Goal: Task Accomplishment & Management: Use online tool/utility

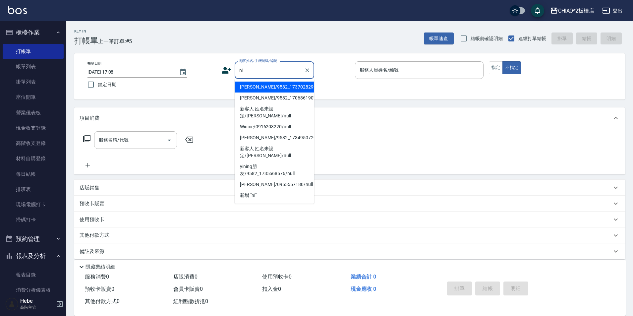
click at [259, 90] on li "[PERSON_NAME]/9582_1737028299/null" at bounding box center [275, 87] width 80 height 11
type input "[PERSON_NAME]/9582_1737028299/null"
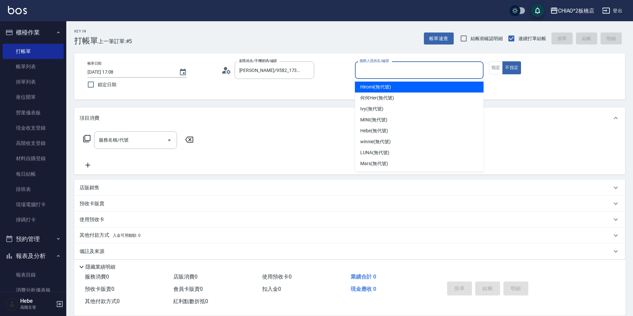
click at [370, 74] on input "服務人員姓名/編號" at bounding box center [419, 70] width 123 height 12
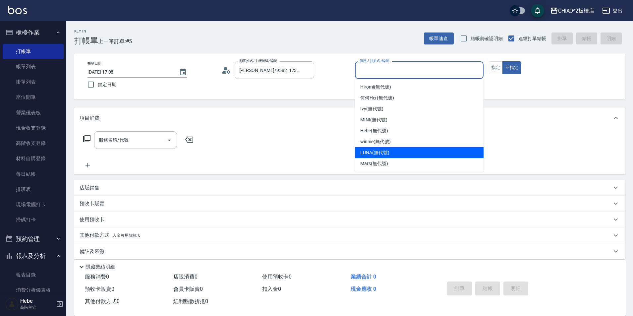
click at [371, 153] on span "LUNA (無代號)" at bounding box center [374, 152] width 29 height 7
type input "LUNA(無代號)"
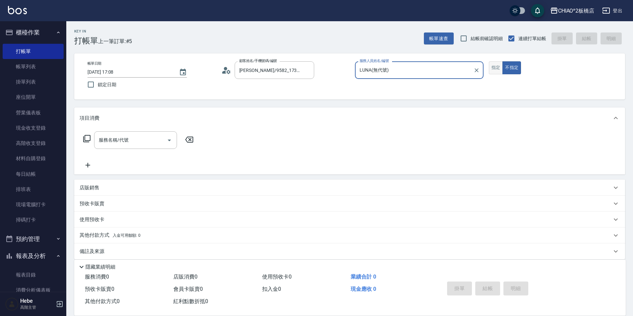
click at [493, 69] on button "指定" at bounding box center [496, 67] width 14 height 13
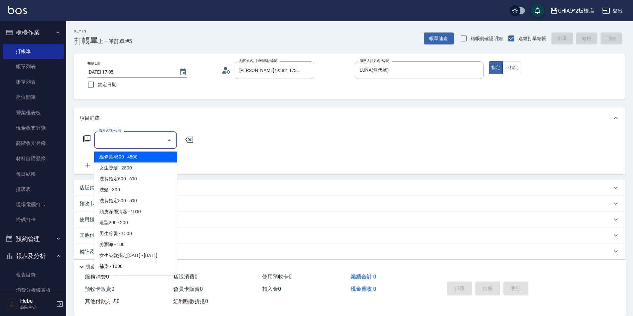
click at [158, 142] on input "服務名稱/代號" at bounding box center [130, 140] width 67 height 12
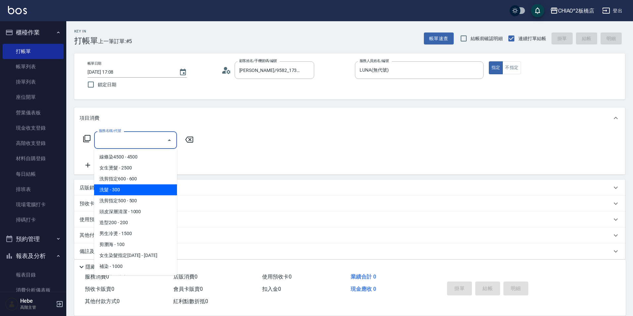
click at [146, 188] on span "洗髮 - 300" at bounding box center [135, 189] width 83 height 11
type input "洗髮(96679)"
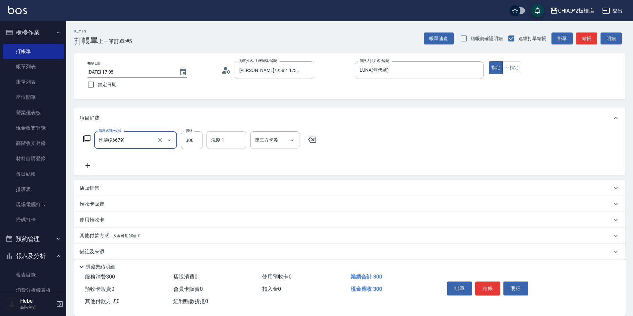
click at [222, 144] on input "洗髮-1" at bounding box center [227, 140] width 34 height 12
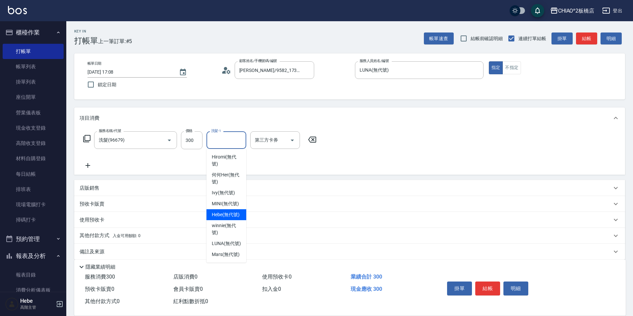
click at [232, 215] on span "Hebe (無代號)" at bounding box center [226, 214] width 28 height 7
type input "Hebe(無代號)"
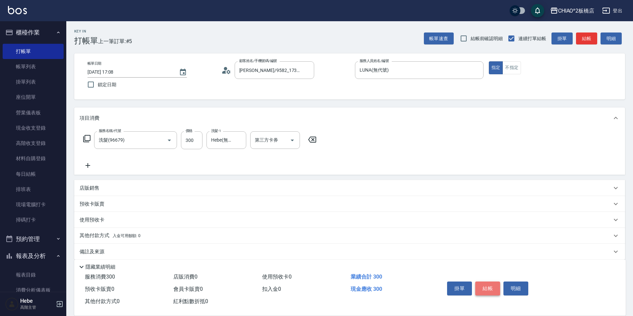
click at [489, 282] on button "結帳" at bounding box center [487, 288] width 25 height 14
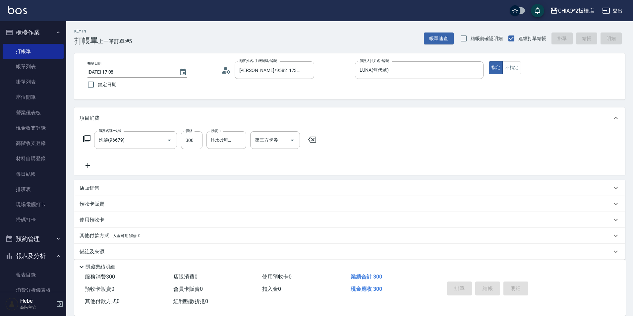
type input "[DATE] 19:15"
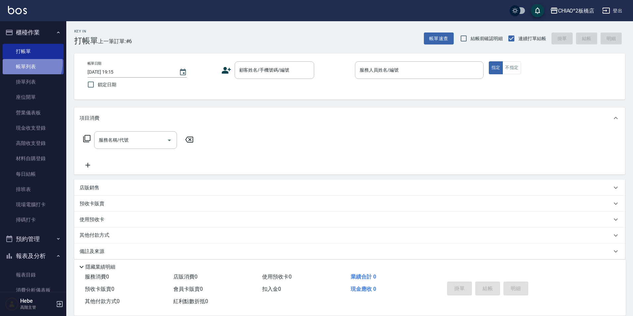
click at [29, 64] on link "帳單列表" at bounding box center [33, 66] width 61 height 15
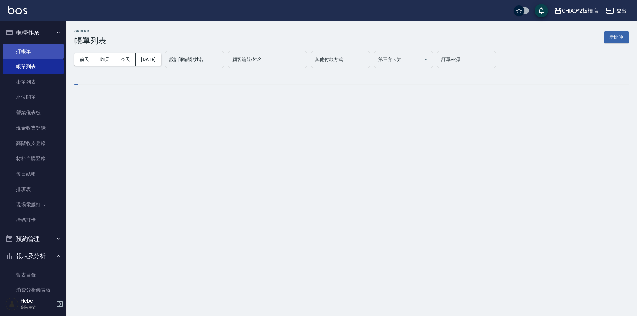
click at [46, 58] on link "打帳單" at bounding box center [33, 51] width 61 height 15
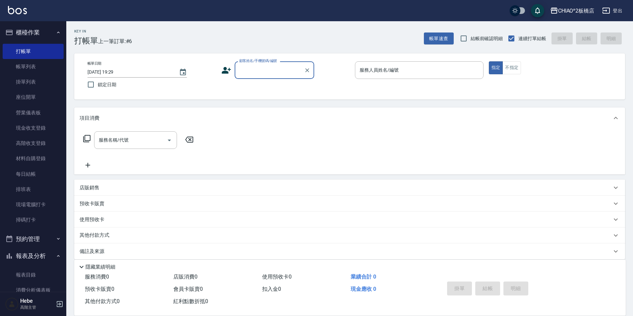
type input "j"
click at [251, 86] on li "新增 "[PERSON_NAME]"" at bounding box center [275, 87] width 80 height 11
type input "[PERSON_NAME]"
click at [390, 66] on input "服務人員姓名/編號" at bounding box center [419, 70] width 123 height 12
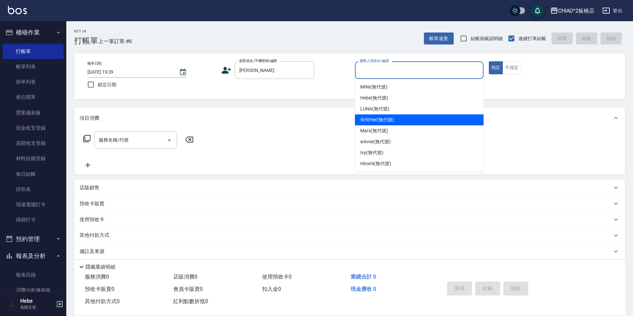
drag, startPoint x: 380, startPoint y: 117, endPoint x: 402, endPoint y: 109, distance: 22.9
click at [381, 117] on span "何何Her (無代號)" at bounding box center [377, 119] width 34 height 7
type input "何何Her (無代號)"
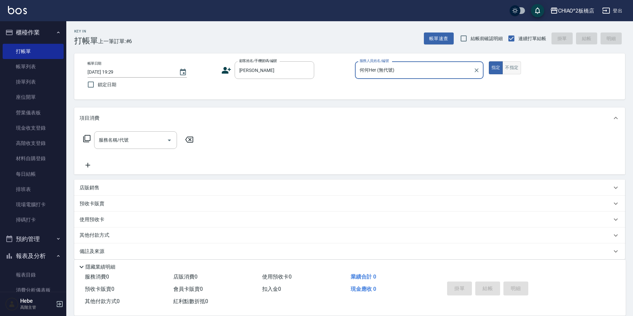
click at [517, 66] on button "不指定" at bounding box center [512, 67] width 19 height 13
click at [142, 143] on input "服務名稱/代號" at bounding box center [130, 140] width 67 height 12
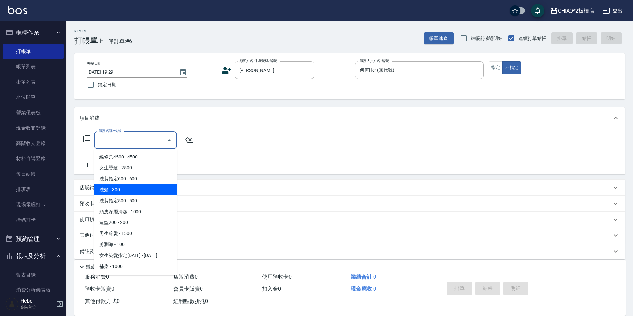
click at [156, 187] on span "洗髮 - 300" at bounding box center [135, 189] width 83 height 11
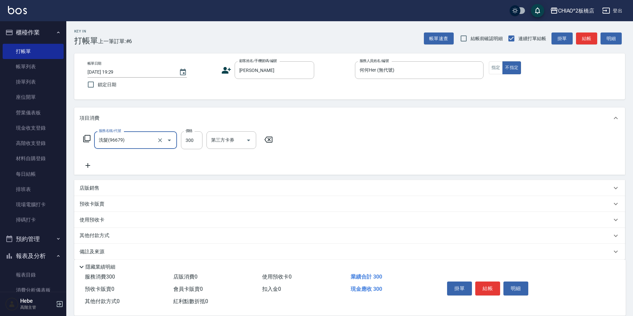
type input "洗髮(96679)"
click at [486, 281] on button "結帳" at bounding box center [487, 288] width 25 height 14
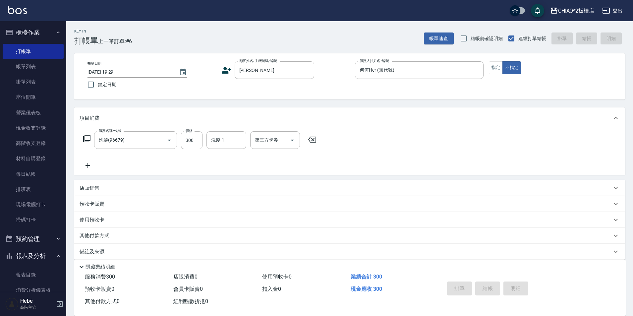
type input "[DATE] 19:30"
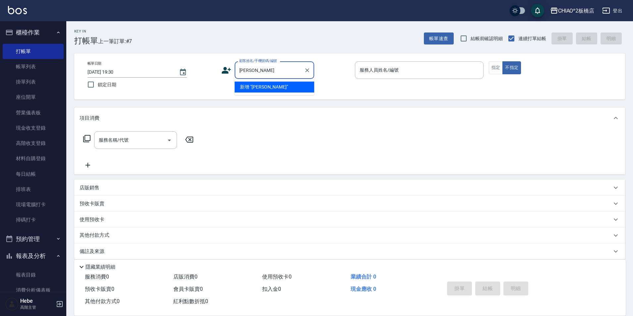
type input "池"
click at [269, 88] on li "新增 "[PERSON_NAME]"" at bounding box center [275, 87] width 80 height 11
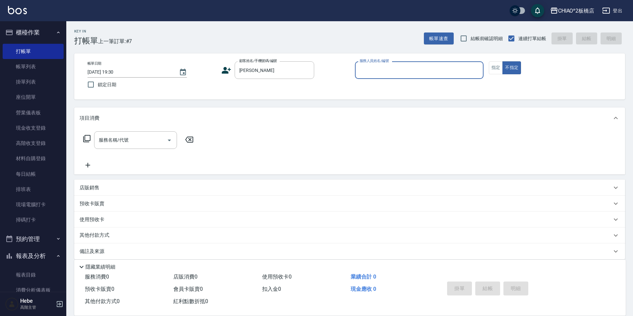
type input "[PERSON_NAME]"
click at [378, 75] on input "服務人員姓名/編號" at bounding box center [419, 70] width 123 height 12
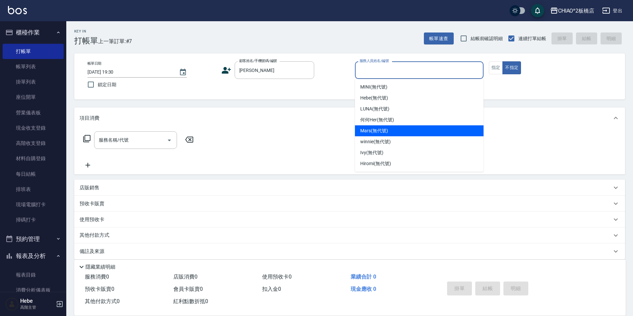
click at [377, 136] on div "Mars (無代號)" at bounding box center [419, 130] width 129 height 11
type input "Mars(無代號)"
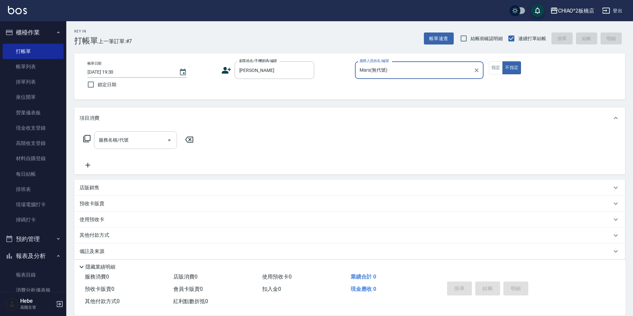
click at [145, 140] on input "服務名稱/代號" at bounding box center [130, 140] width 67 height 12
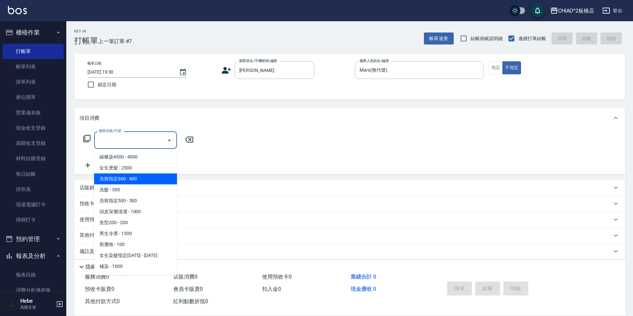
click at [144, 182] on span "洗剪指定600 - 600" at bounding box center [135, 178] width 83 height 11
type input "洗剪指定600(96678)"
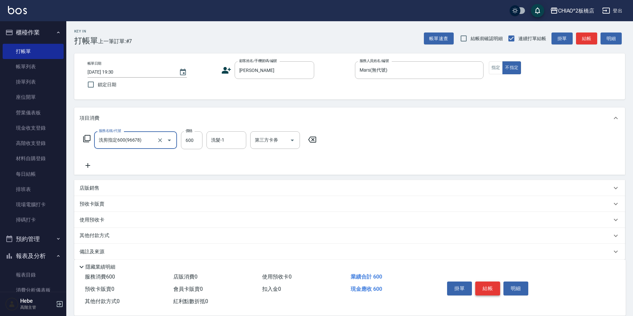
click at [482, 286] on button "結帳" at bounding box center [487, 288] width 25 height 14
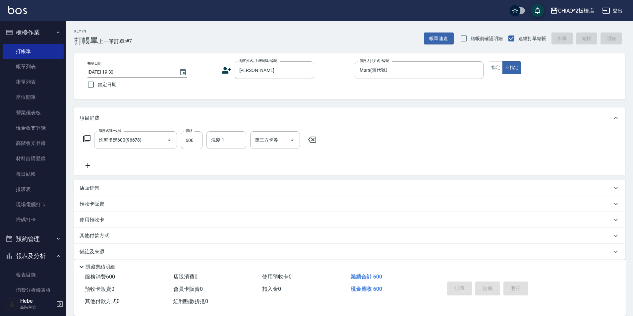
type input "[DATE] 19:31"
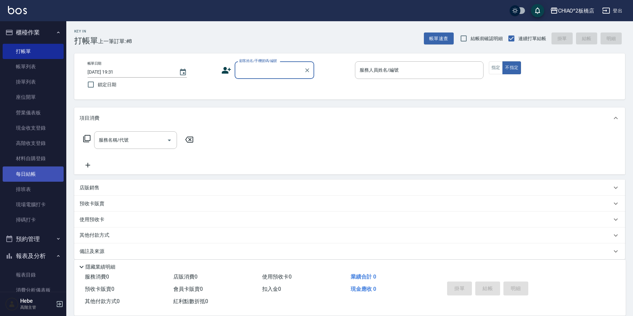
scroll to position [33, 0]
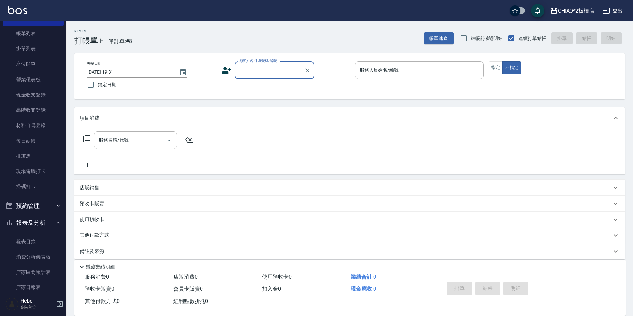
click at [30, 202] on button "預約管理" at bounding box center [33, 205] width 61 height 17
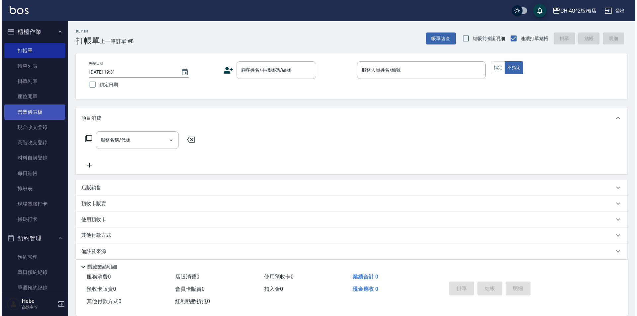
scroll to position [0, 0]
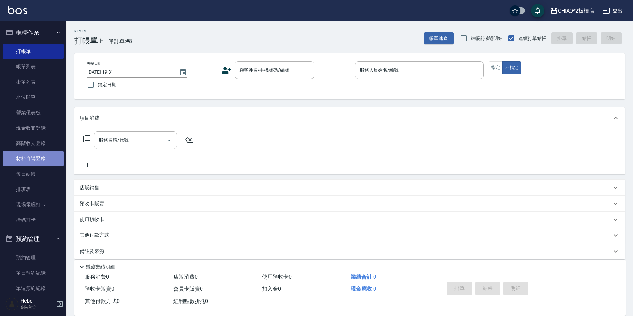
click at [39, 165] on link "材料自購登錄" at bounding box center [33, 158] width 61 height 15
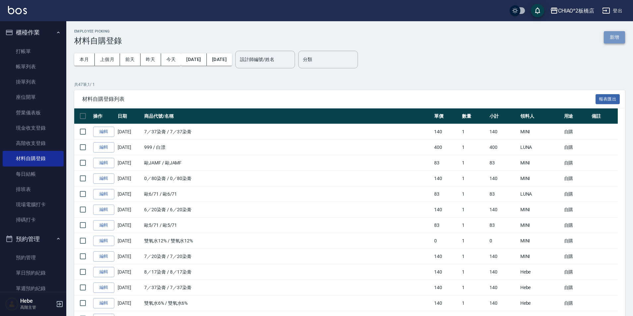
click at [610, 37] on button "新增" at bounding box center [614, 37] width 21 height 12
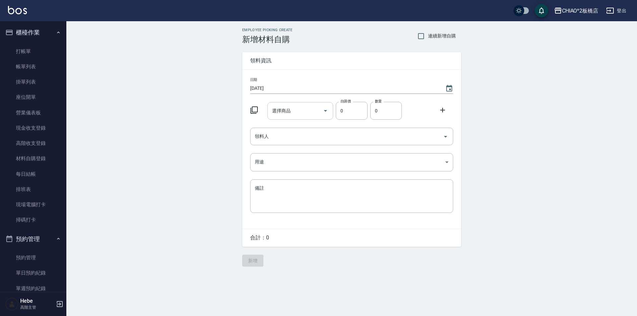
click at [291, 115] on input "選擇商品" at bounding box center [295, 111] width 50 height 12
click at [301, 126] on li "11 雪球慕[PERSON_NAME]" at bounding box center [300, 131] width 66 height 18
type input "雪球慕斯"
type input "450"
type input "1"
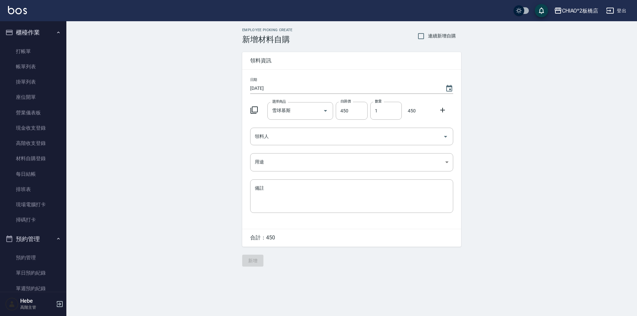
click at [444, 110] on icon at bounding box center [442, 110] width 5 height 5
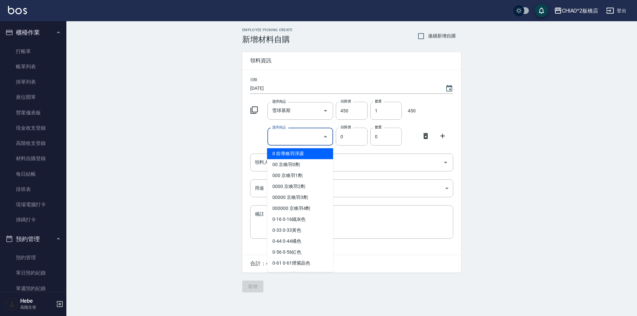
click at [288, 138] on input "選擇商品" at bounding box center [295, 137] width 50 height 12
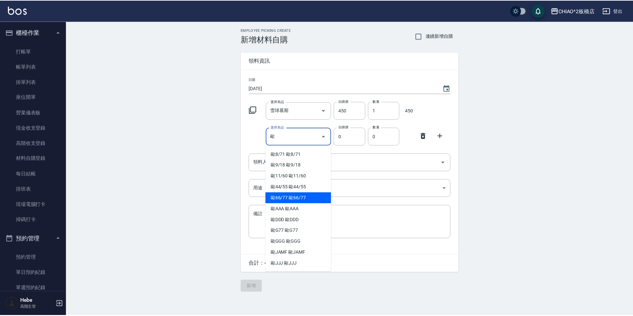
scroll to position [131, 0]
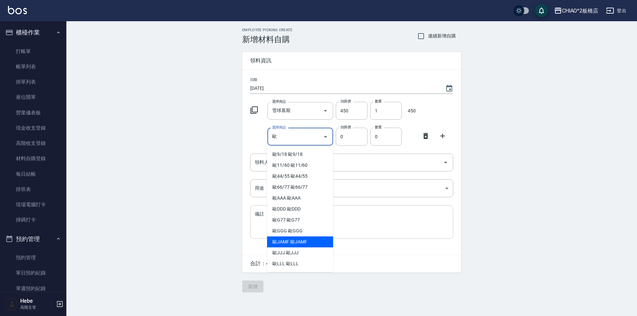
drag, startPoint x: 284, startPoint y: 240, endPoint x: 284, endPoint y: 228, distance: 12.3
click at [284, 240] on li "歐JAMF 歐JAMF" at bounding box center [300, 241] width 66 height 11
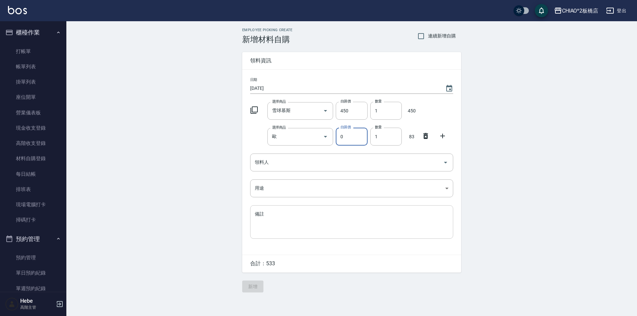
type input "歐JAMF"
type input "83"
type input "1"
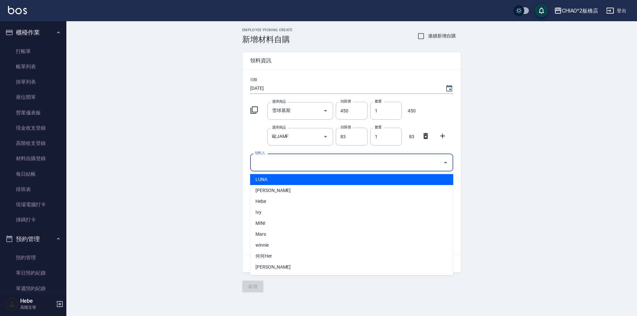
click at [275, 163] on input "領料人" at bounding box center [346, 162] width 187 height 12
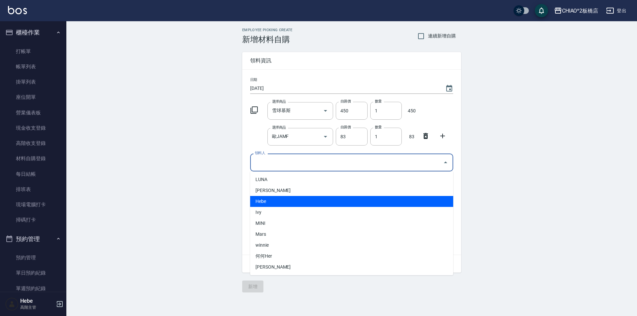
click at [278, 206] on li "Hebe" at bounding box center [351, 201] width 203 height 11
type input "Hebe"
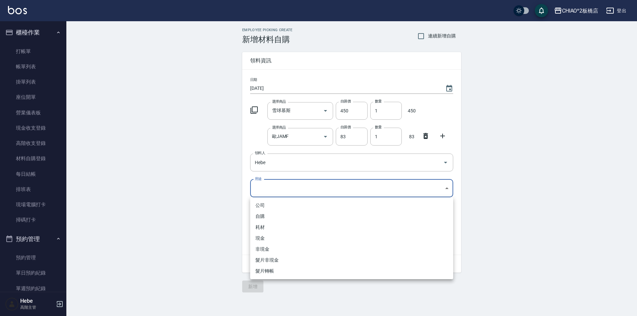
click at [277, 185] on body "CHIAO^2板橋店 登出 櫃檯作業 打帳單 帳單列表 掛單列表 座位開單 營業儀表板 現金收支登錄 高階收支登錄 材料自購登錄 每日結帳 排班表 現場電腦打…" at bounding box center [318, 158] width 637 height 316
click at [272, 215] on li "自購" at bounding box center [351, 216] width 203 height 11
type input "自購"
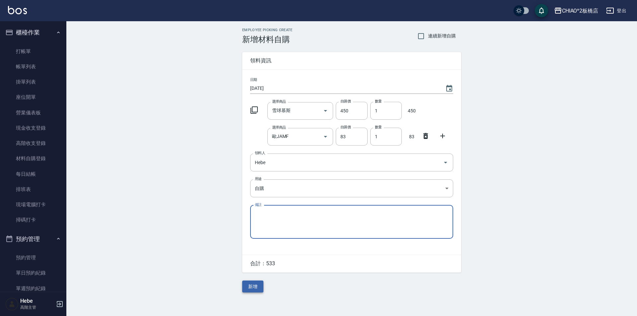
click at [250, 286] on button "新增" at bounding box center [252, 287] width 21 height 12
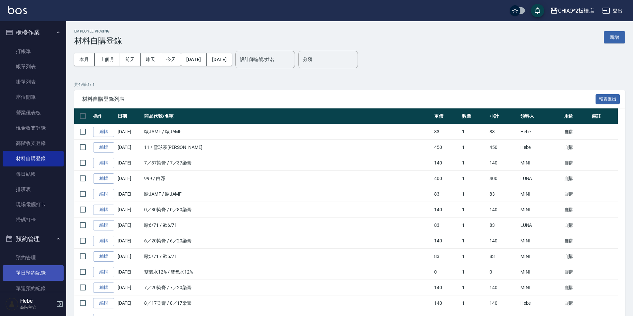
click at [36, 271] on link "單日預約紀錄" at bounding box center [33, 272] width 61 height 15
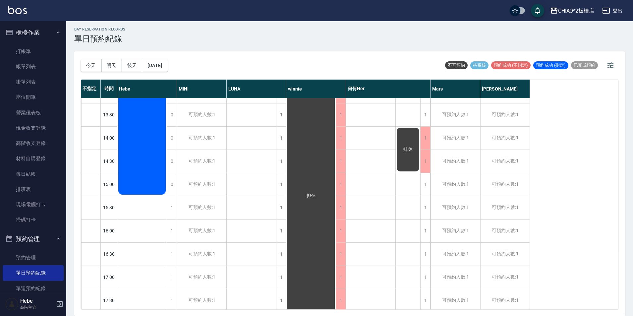
scroll to position [281, 0]
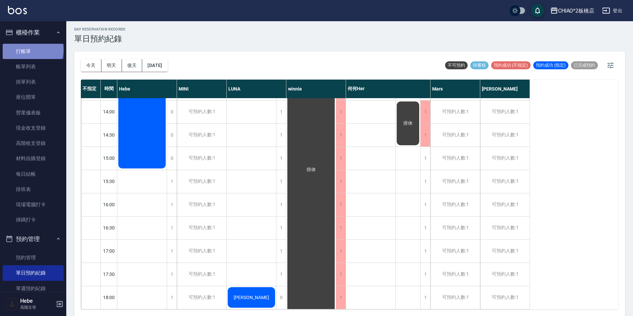
click at [32, 49] on link "打帳單" at bounding box center [33, 51] width 61 height 15
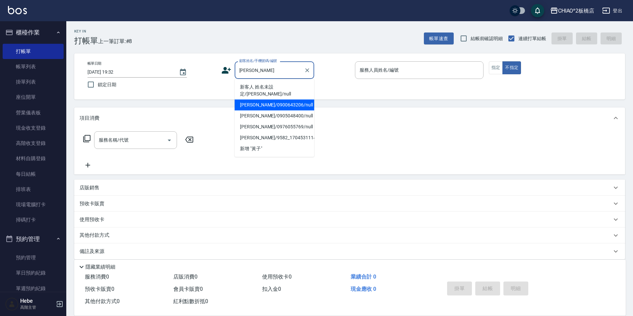
click at [301, 99] on li "[PERSON_NAME]/0900643206/null" at bounding box center [275, 104] width 80 height 11
type input "[PERSON_NAME]/0900643206/null"
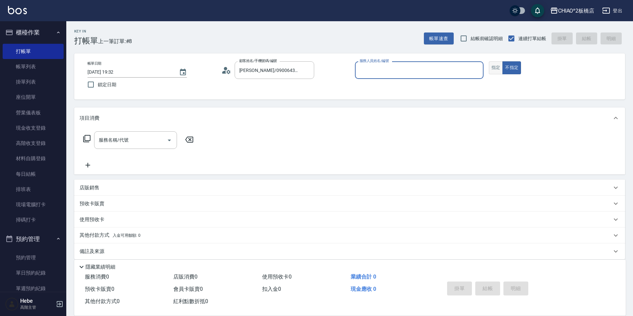
click at [494, 69] on button "指定" at bounding box center [496, 67] width 14 height 13
click at [410, 71] on input "服務人員姓名/編號" at bounding box center [419, 70] width 123 height 12
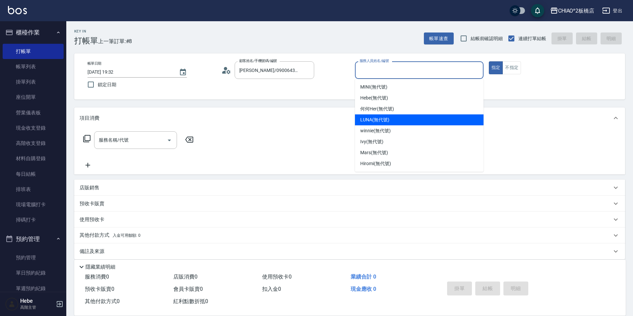
click at [380, 116] on div "LUNA (無代號)" at bounding box center [419, 119] width 129 height 11
type input "LUNA(無代號)"
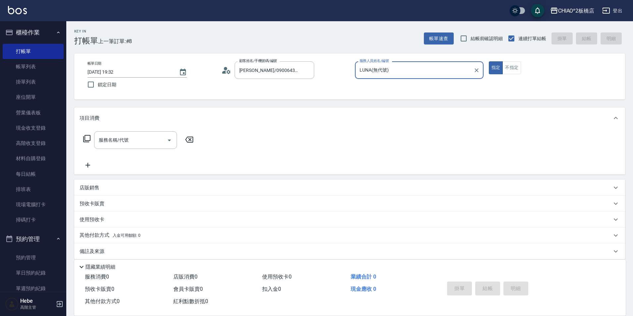
click at [223, 72] on icon at bounding box center [224, 72] width 4 height 3
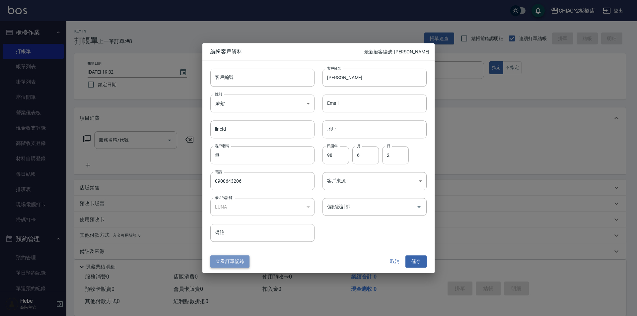
click at [235, 259] on button "查看訂單記錄" at bounding box center [229, 262] width 39 height 12
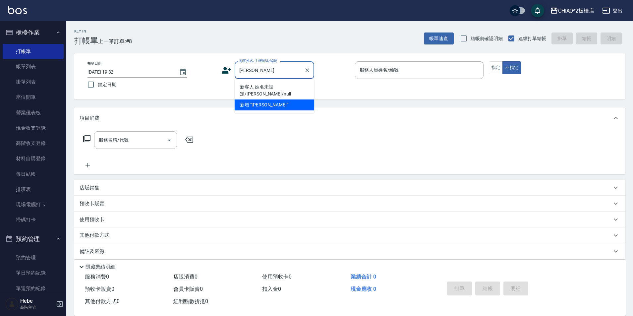
click at [277, 84] on li "新客人 姓名未設定/[PERSON_NAME]/null" at bounding box center [275, 91] width 80 height 18
type input "新客人 姓名未設定/[PERSON_NAME]/null"
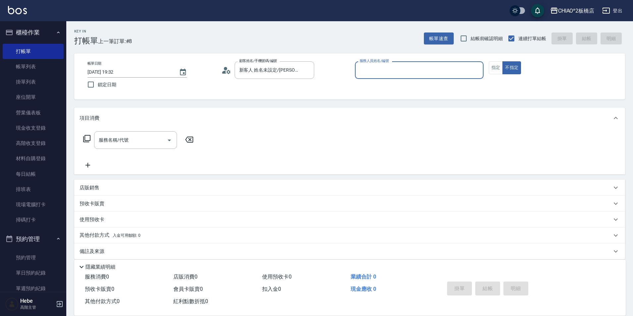
click at [383, 74] on input "服務人員姓名/編號" at bounding box center [419, 70] width 123 height 12
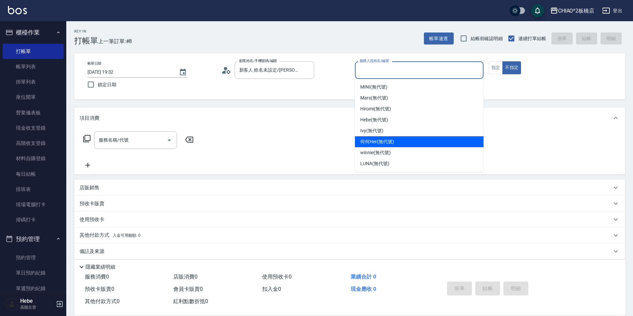
click at [377, 142] on span "何何Her (無代號)" at bounding box center [377, 141] width 34 height 7
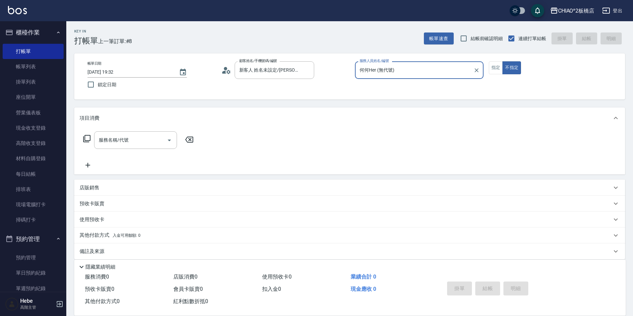
type input "何何Her (無代號)"
click at [494, 64] on button "指定" at bounding box center [496, 67] width 14 height 13
click at [153, 139] on input "服務名稱/代號" at bounding box center [130, 140] width 67 height 12
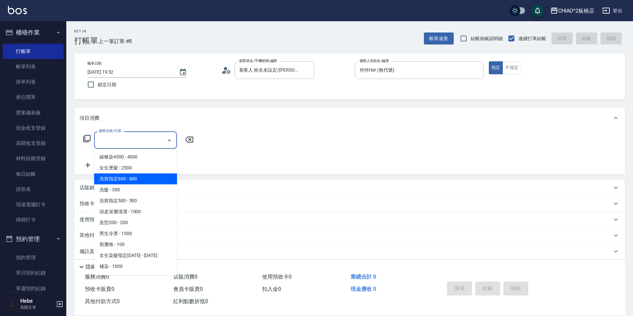
click at [150, 178] on span "洗剪指定600 - 600" at bounding box center [135, 178] width 83 height 11
type input "洗剪指定600(96678)"
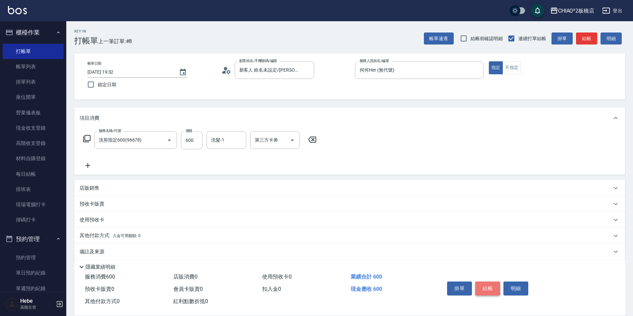
click at [478, 286] on button "結帳" at bounding box center [487, 288] width 25 height 14
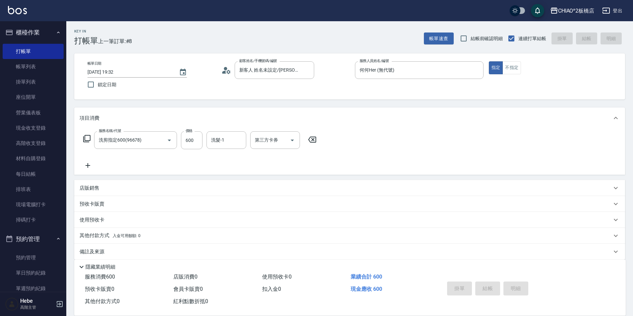
type input "[DATE] 19:33"
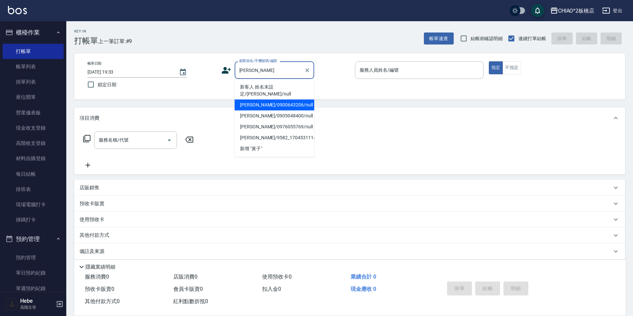
click at [263, 99] on li "[PERSON_NAME]/0900643206/null" at bounding box center [275, 104] width 80 height 11
type input "[PERSON_NAME]/0900643206/null"
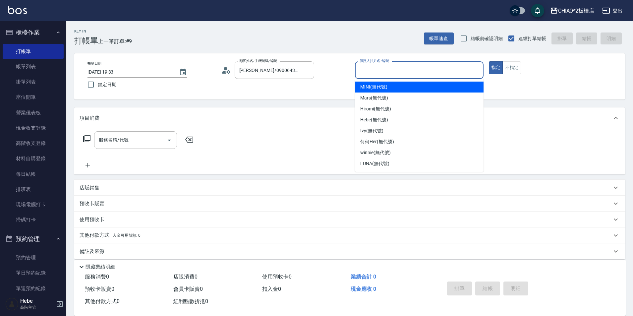
click at [373, 72] on input "服務人員姓名/編號" at bounding box center [419, 70] width 123 height 12
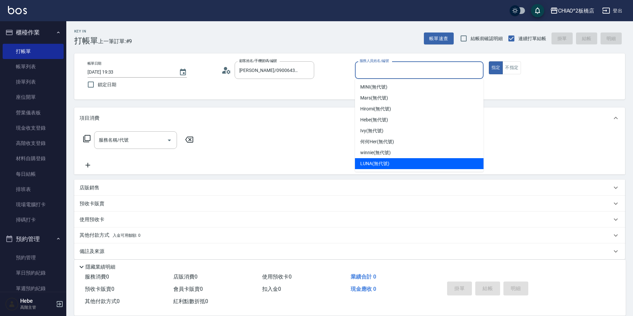
click at [374, 163] on span "LUNA (無代號)" at bounding box center [374, 163] width 29 height 7
type input "LUNA(無代號)"
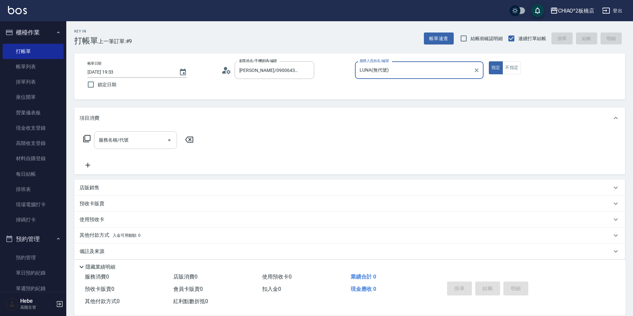
click at [138, 138] on input "服務名稱/代號" at bounding box center [130, 140] width 67 height 12
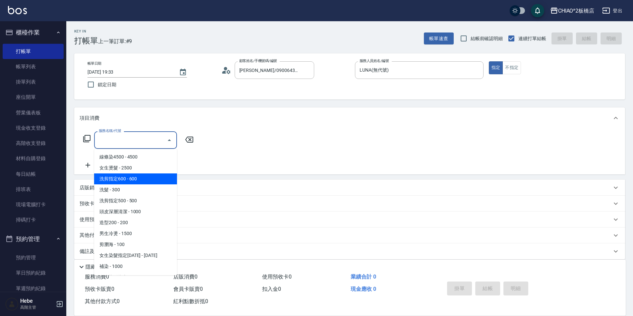
click at [132, 177] on span "洗剪指定600 - 600" at bounding box center [135, 178] width 83 height 11
type input "洗剪指定600(96678)"
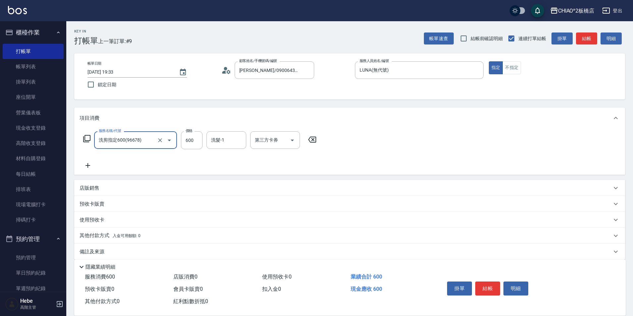
click at [85, 165] on icon at bounding box center [88, 165] width 17 height 8
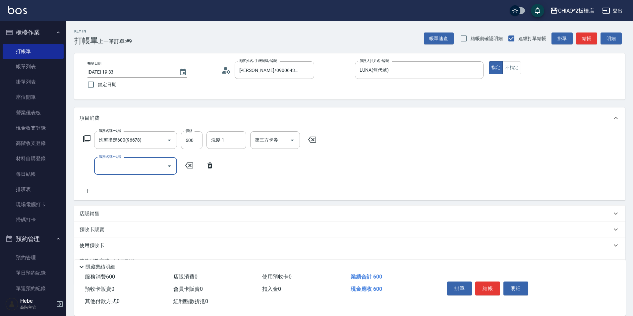
click at [115, 167] on input "服務名稱/代號" at bounding box center [130, 166] width 67 height 12
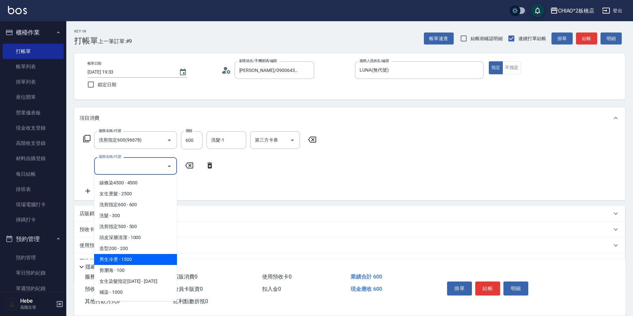
click at [138, 262] on span "男生冷燙 - 1500" at bounding box center [135, 259] width 83 height 11
type input "男生冷燙(96688)"
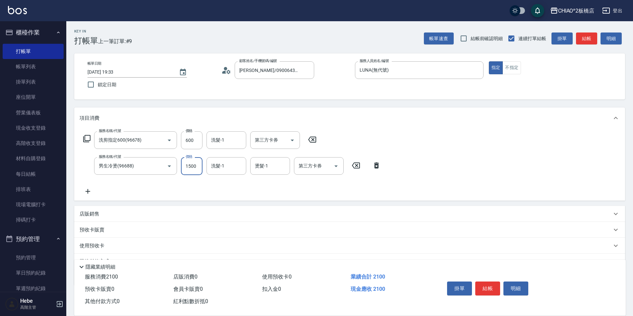
click at [189, 165] on input "1500" at bounding box center [192, 166] width 22 height 18
type input "800"
click at [482, 285] on button "結帳" at bounding box center [487, 288] width 25 height 14
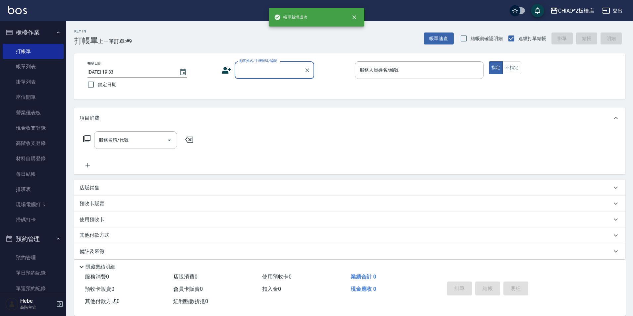
click at [482, 285] on div "掛單 結帳 明細" at bounding box center [488, 289] width 87 height 21
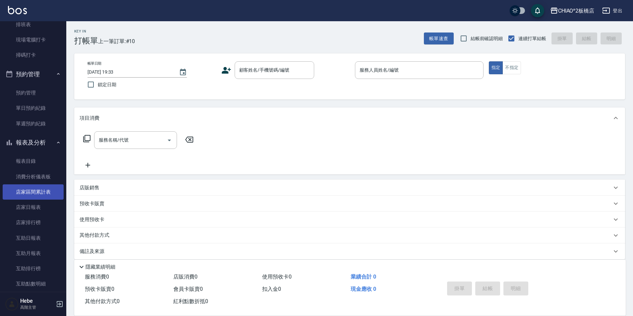
scroll to position [166, 0]
click at [12, 209] on link "店家日報表" at bounding box center [33, 206] width 61 height 15
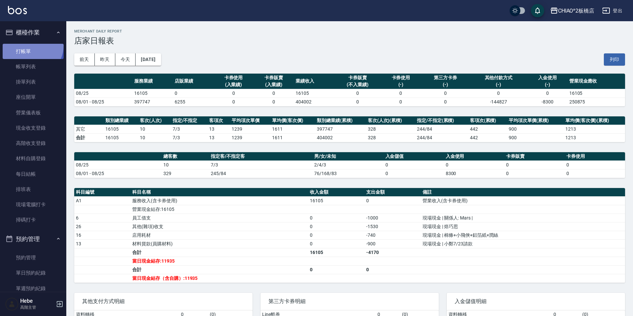
click at [31, 45] on link "打帳單" at bounding box center [33, 51] width 61 height 15
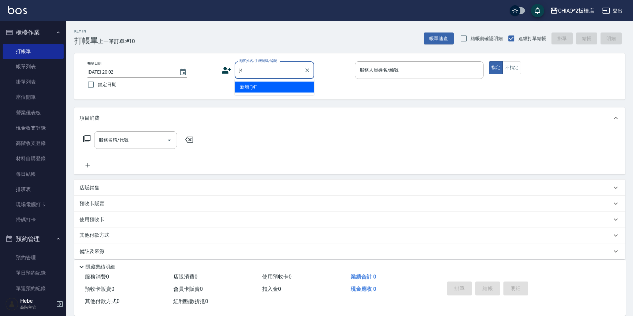
type input "j"
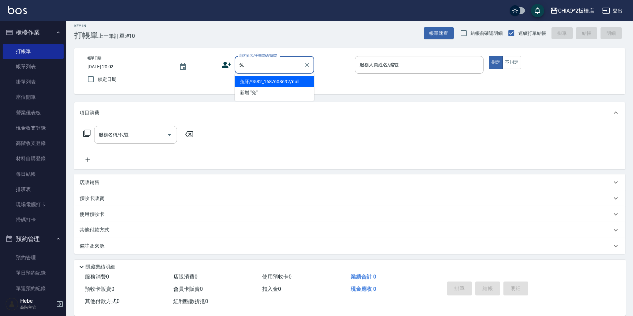
scroll to position [7, 0]
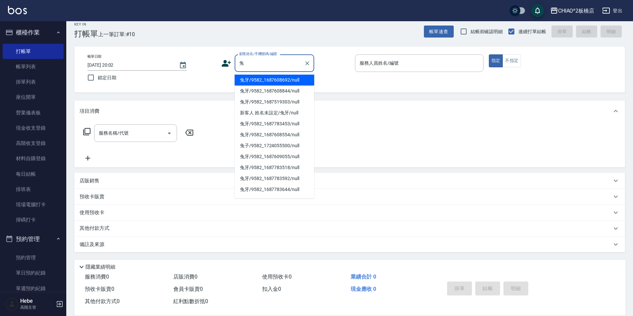
click at [263, 83] on li "兔牙/9582_1687608692/null" at bounding box center [275, 80] width 80 height 11
type input "兔牙/9582_1687608692/null"
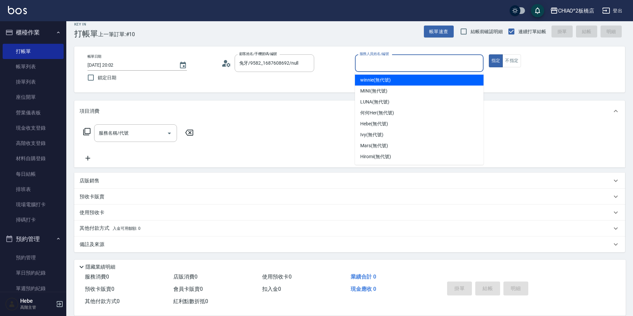
click at [364, 62] on input "服務人員姓名/編號" at bounding box center [419, 63] width 123 height 12
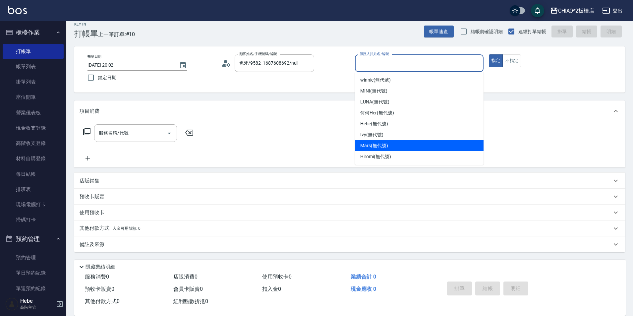
click at [376, 150] on div "Mars (無代號)" at bounding box center [419, 145] width 129 height 11
type input "Mars(無代號)"
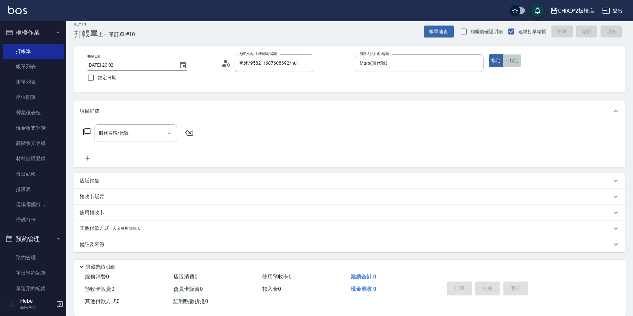
click at [512, 66] on button "不指定" at bounding box center [512, 60] width 19 height 13
click at [147, 132] on input "服務名稱/代號" at bounding box center [130, 133] width 67 height 12
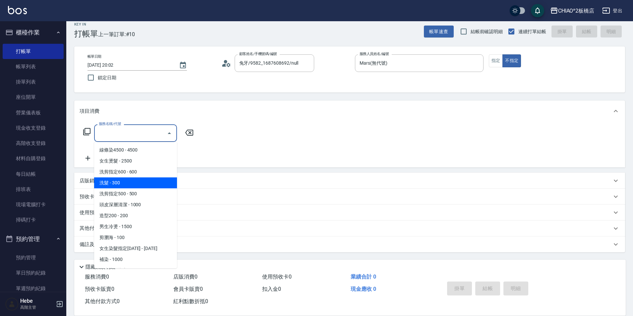
click at [144, 182] on span "洗髮 - 300" at bounding box center [135, 182] width 83 height 11
type input "洗髮(96679)"
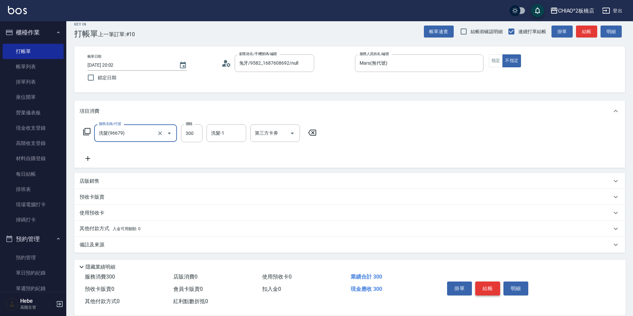
click at [489, 288] on button "結帳" at bounding box center [487, 288] width 25 height 14
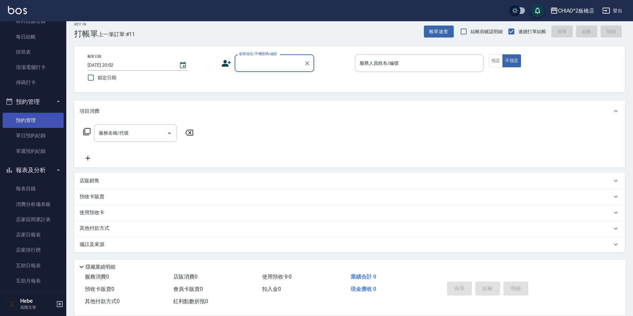
scroll to position [133, 0]
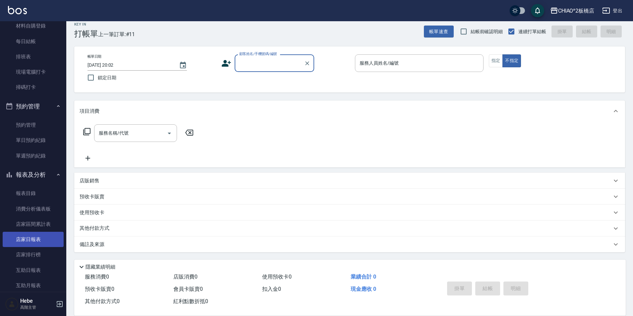
click at [33, 240] on link "店家日報表" at bounding box center [33, 239] width 61 height 15
